Goal: Transaction & Acquisition: Book appointment/travel/reservation

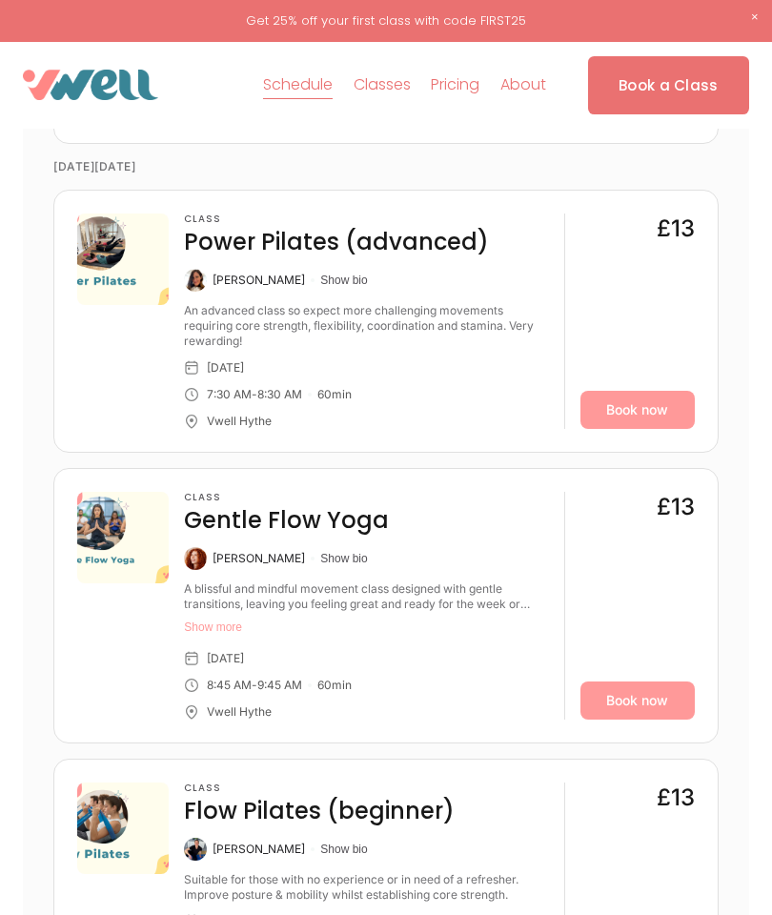
scroll to position [1131, 0]
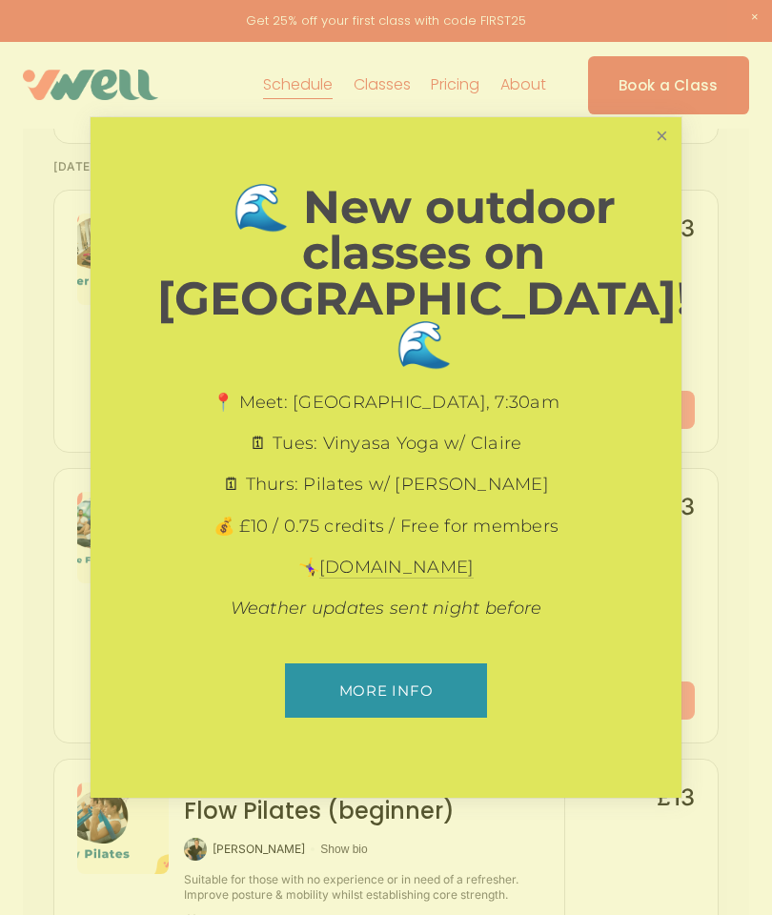
click at [645, 154] on link "Close" at bounding box center [661, 136] width 33 height 33
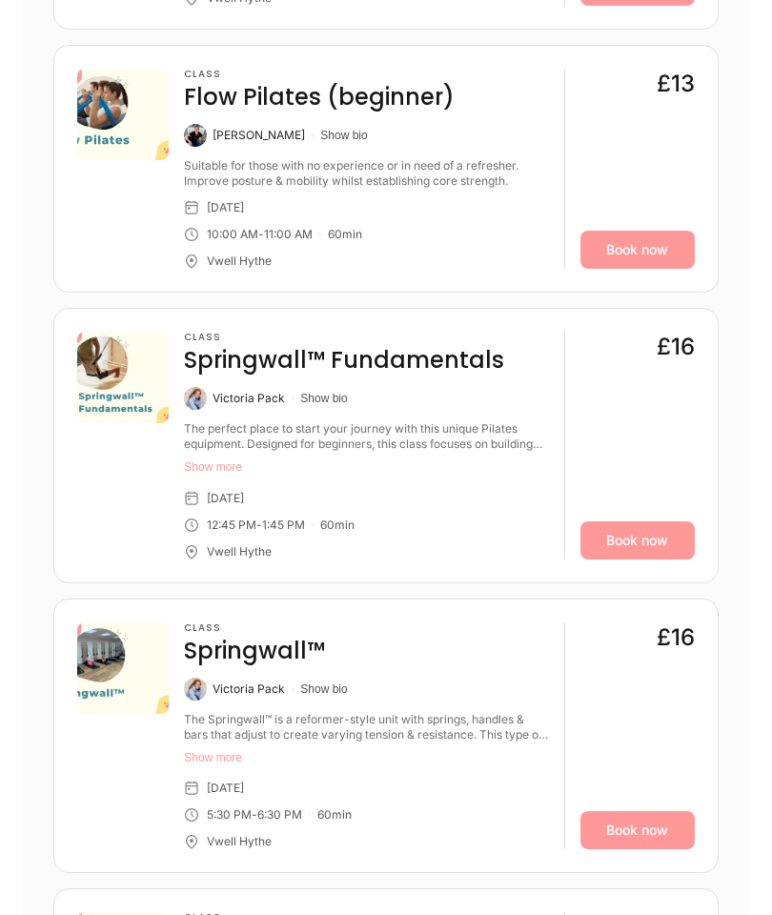
scroll to position [1852, 0]
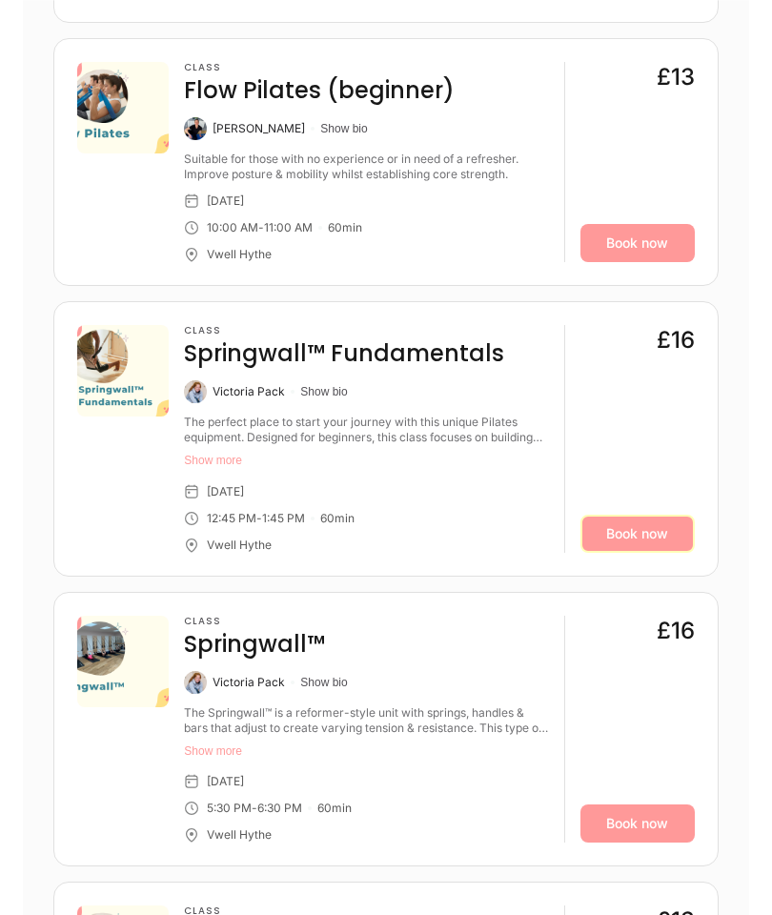
click at [632, 536] on link "Book now" at bounding box center [638, 534] width 114 height 38
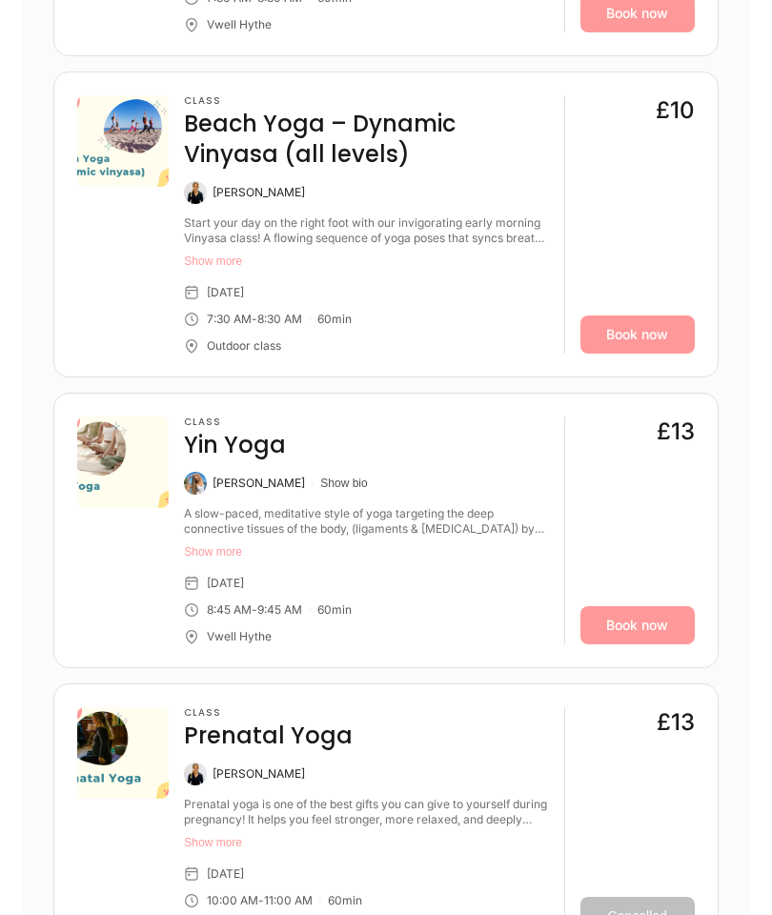
scroll to position [3548, 0]
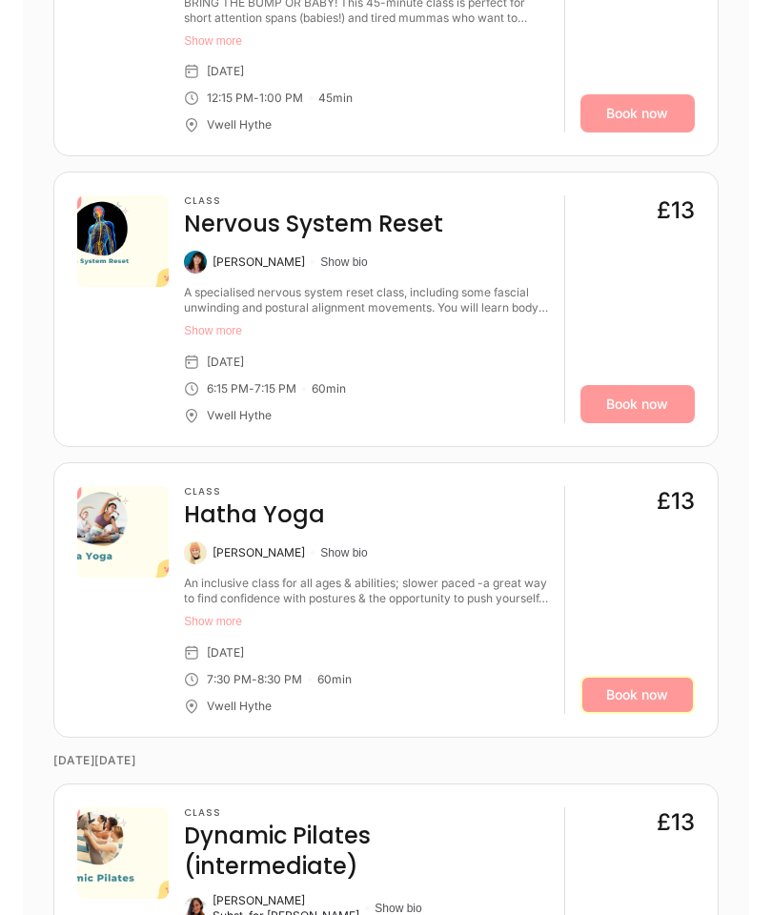
click at [637, 677] on link "Book now" at bounding box center [638, 696] width 114 height 38
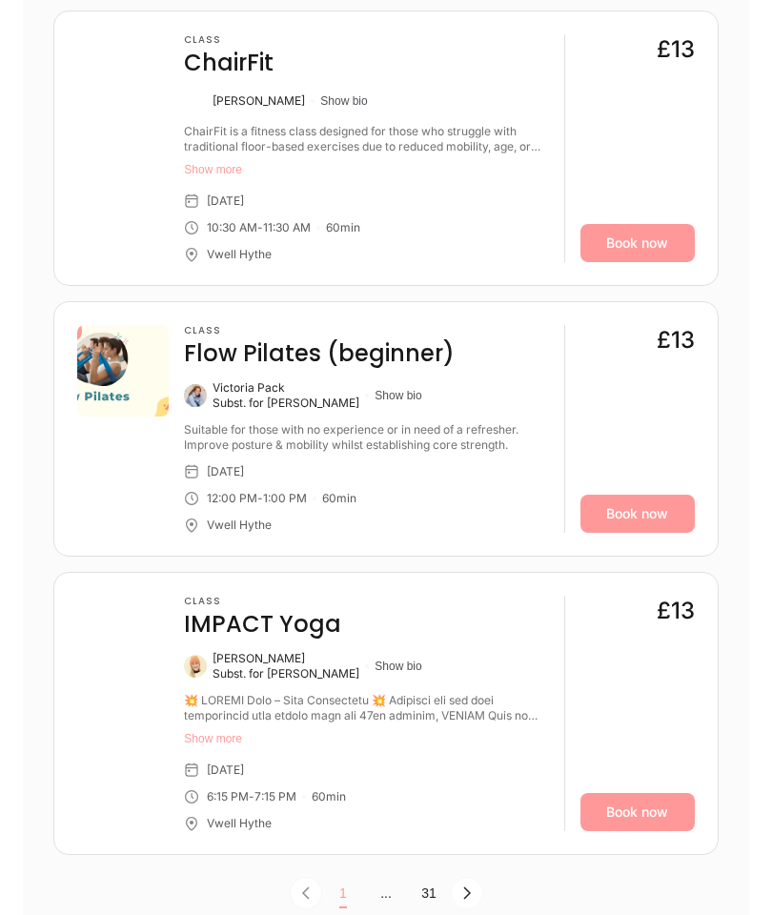
scroll to position [5746, 0]
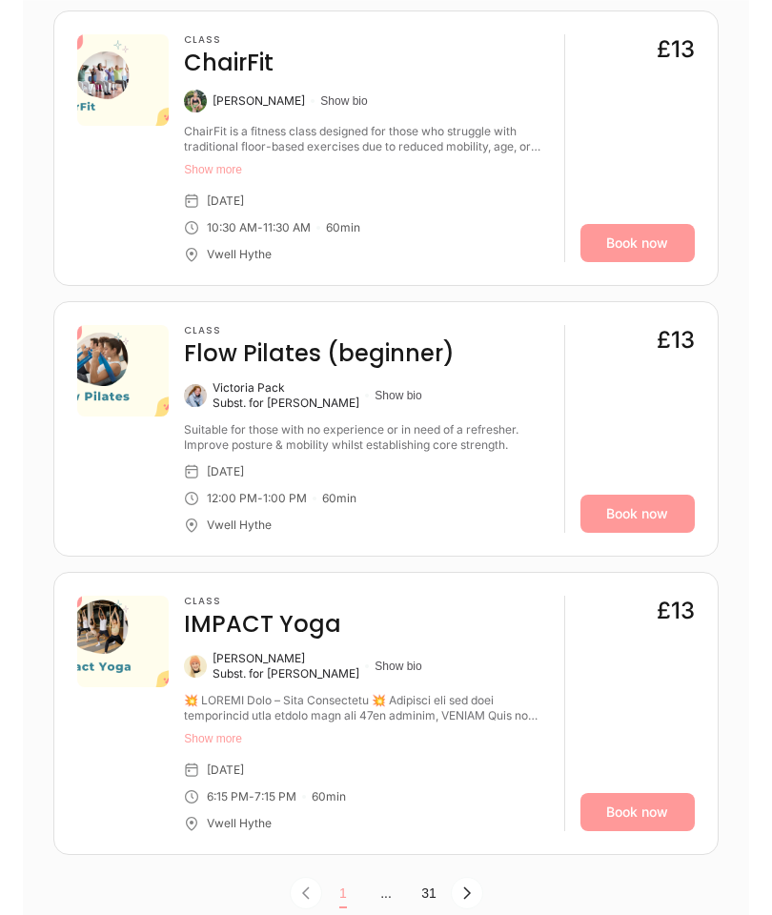
click at [231, 693] on div "Show more" at bounding box center [366, 722] width 364 height 58
click at [238, 731] on button "Show more" at bounding box center [366, 738] width 364 height 15
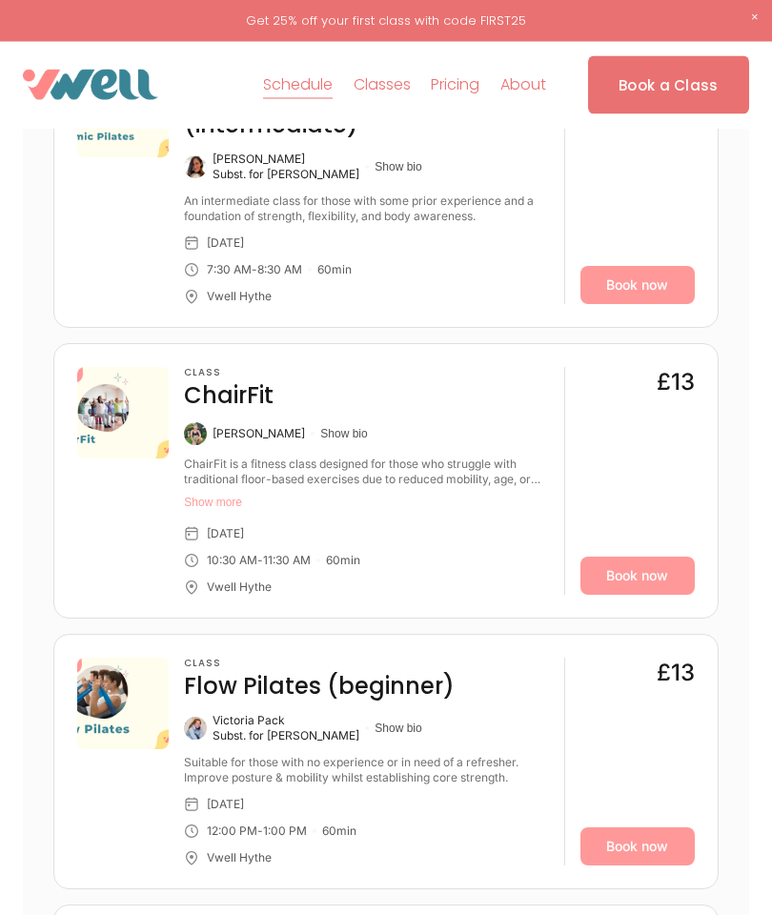
scroll to position [5402, 0]
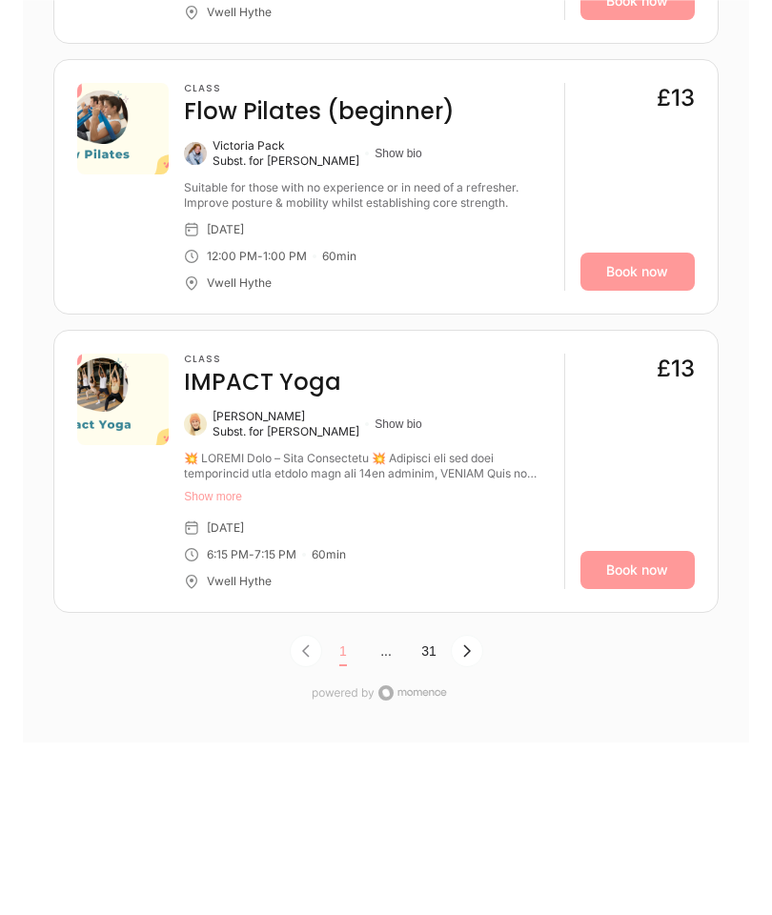
scroll to position [5988, 0]
click at [478, 635] on button "Next Page, Page 0" at bounding box center [467, 651] width 32 height 32
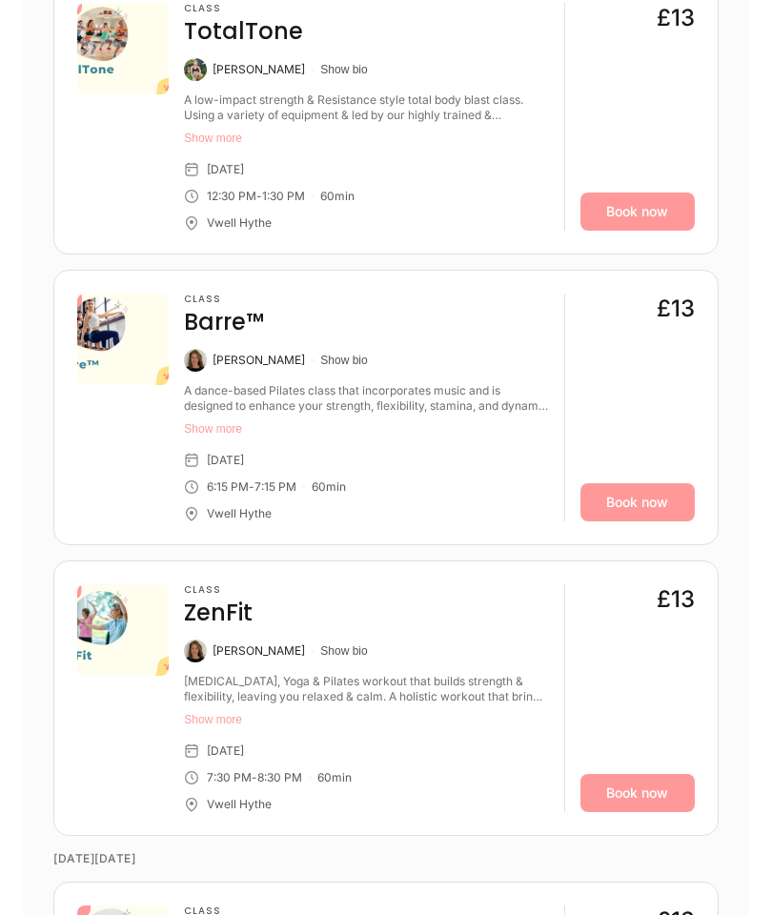
scroll to position [2222, 0]
click at [244, 430] on button "Show more" at bounding box center [366, 427] width 364 height 15
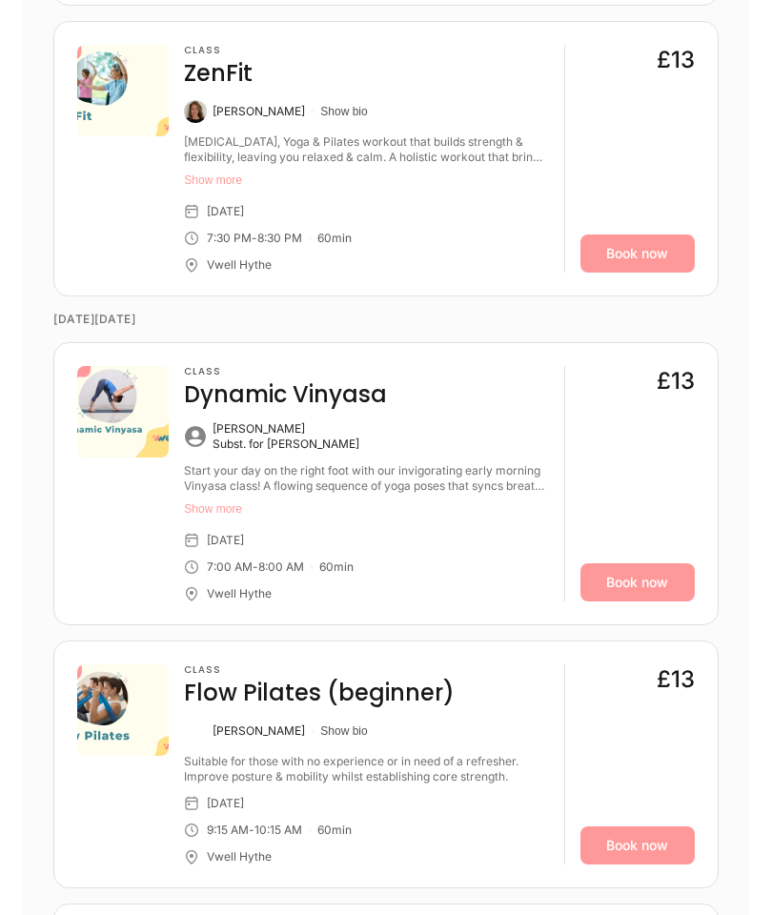
scroll to position [2779, 0]
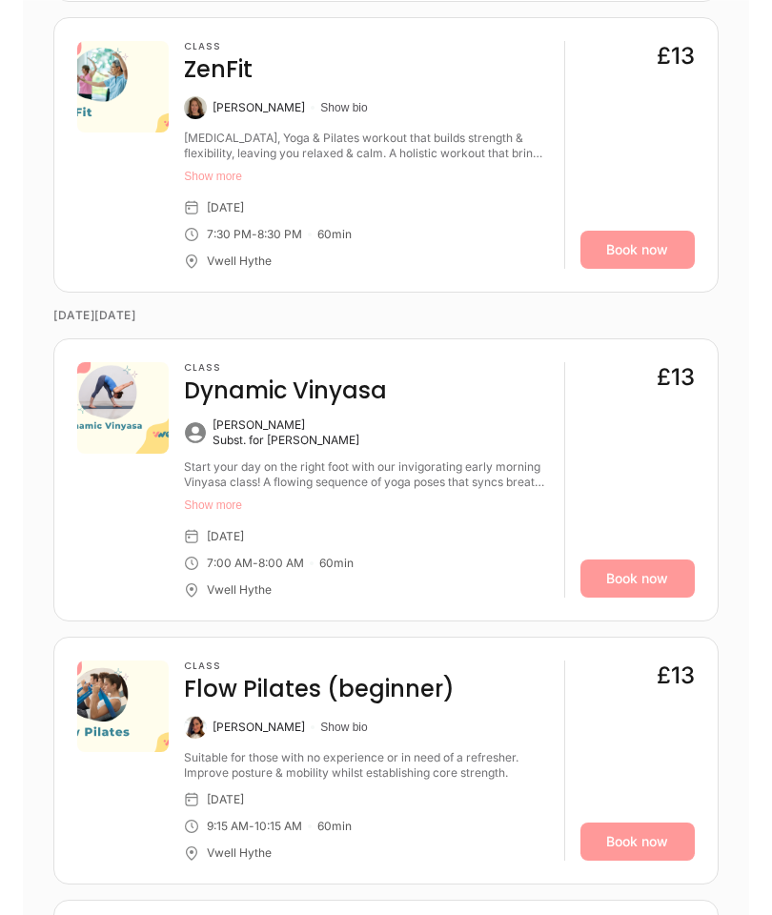
click at [252, 511] on button "Show more" at bounding box center [366, 505] width 364 height 15
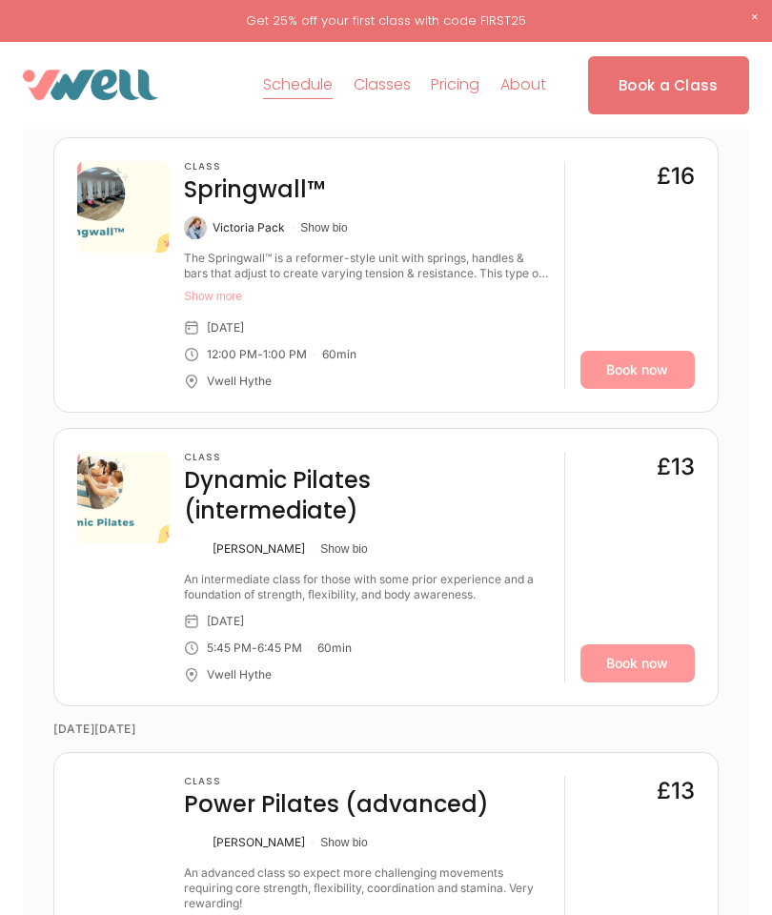
scroll to position [3906, 0]
